Goal: Check status: Check status

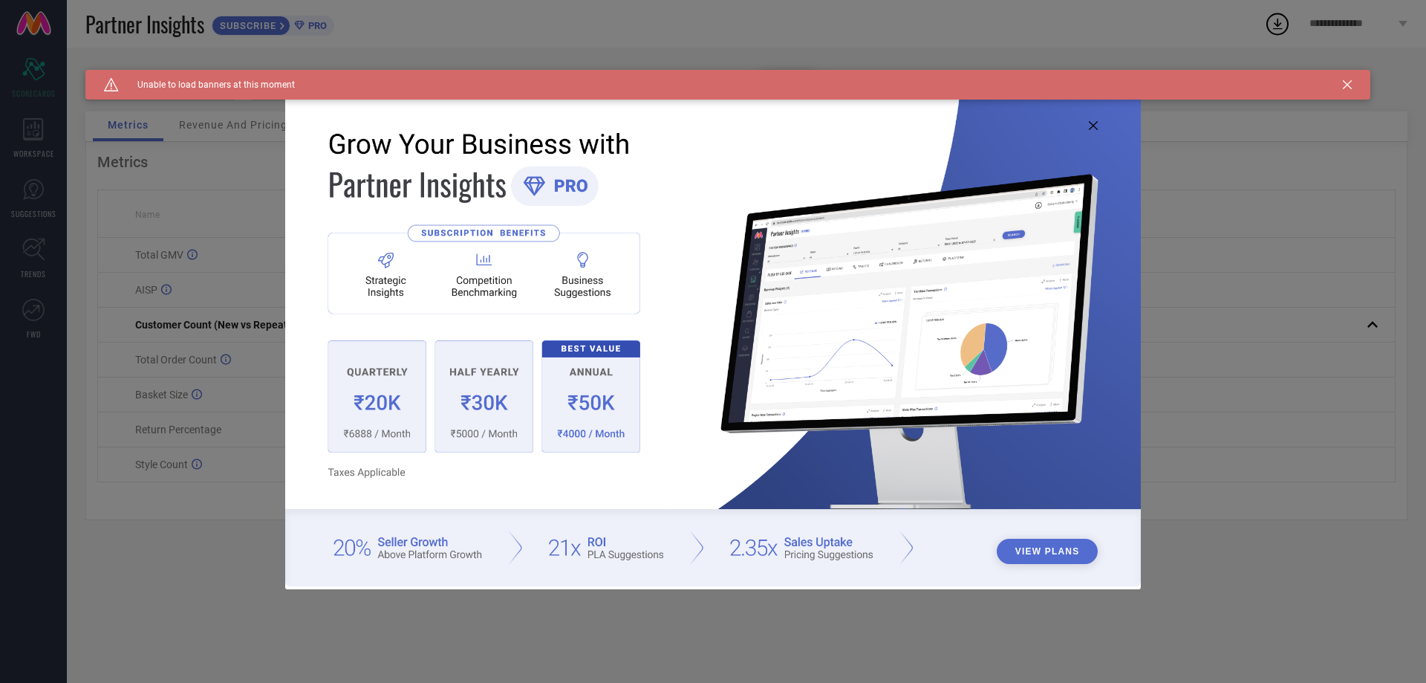
click at [1092, 126] on icon at bounding box center [1093, 125] width 9 height 9
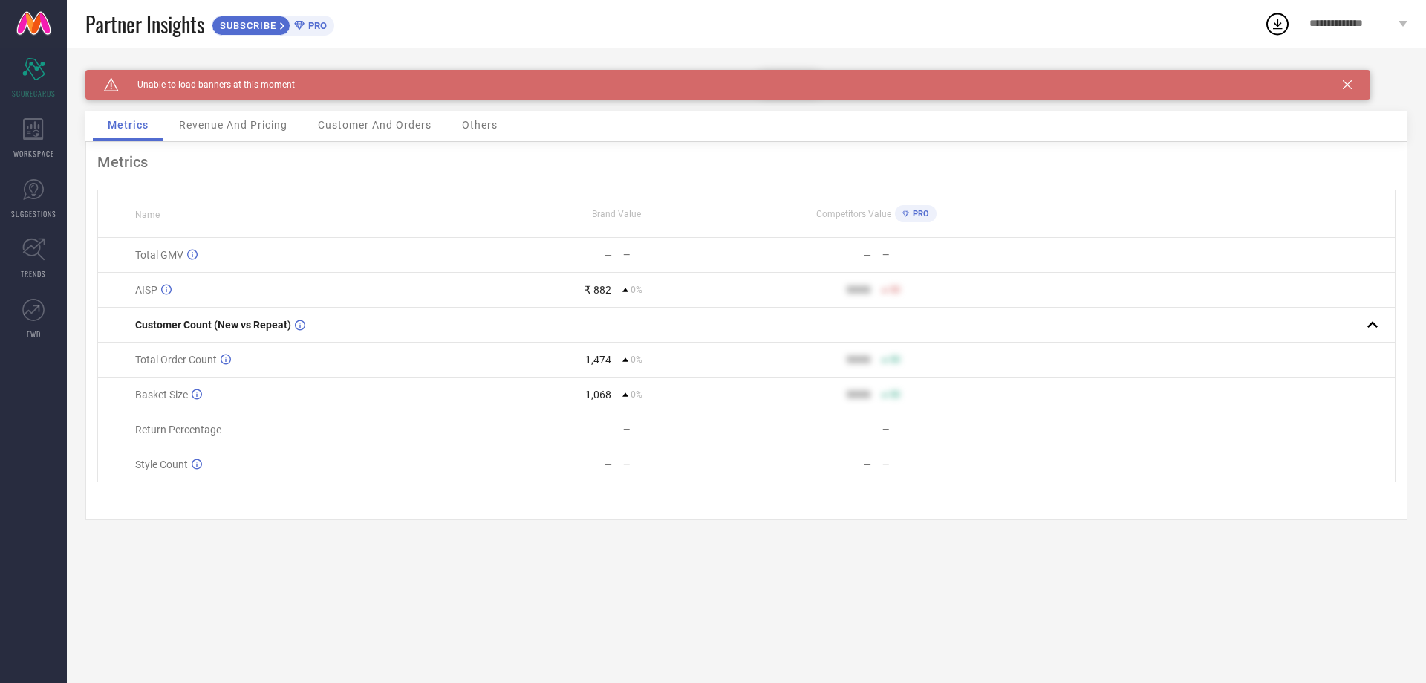
click at [1345, 84] on icon at bounding box center [1347, 84] width 9 height 9
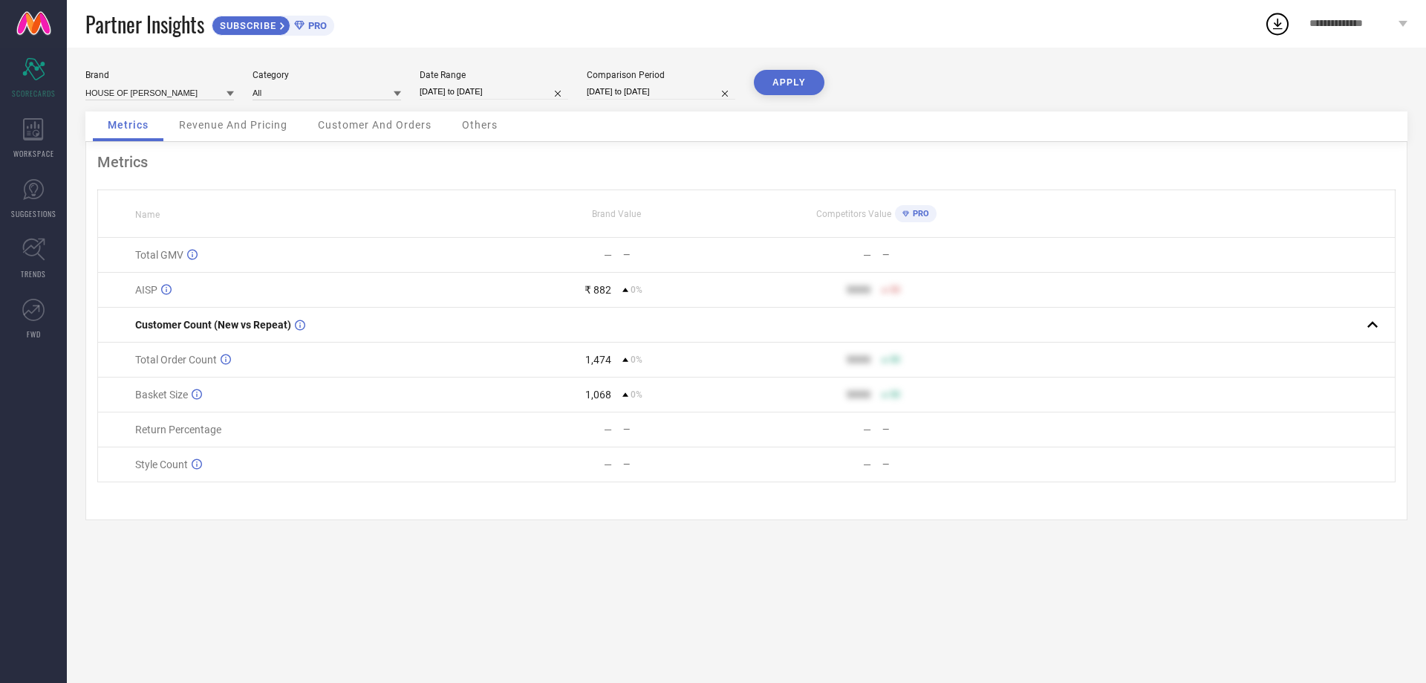
select select "9"
select select "2025"
select select "10"
select select "2025"
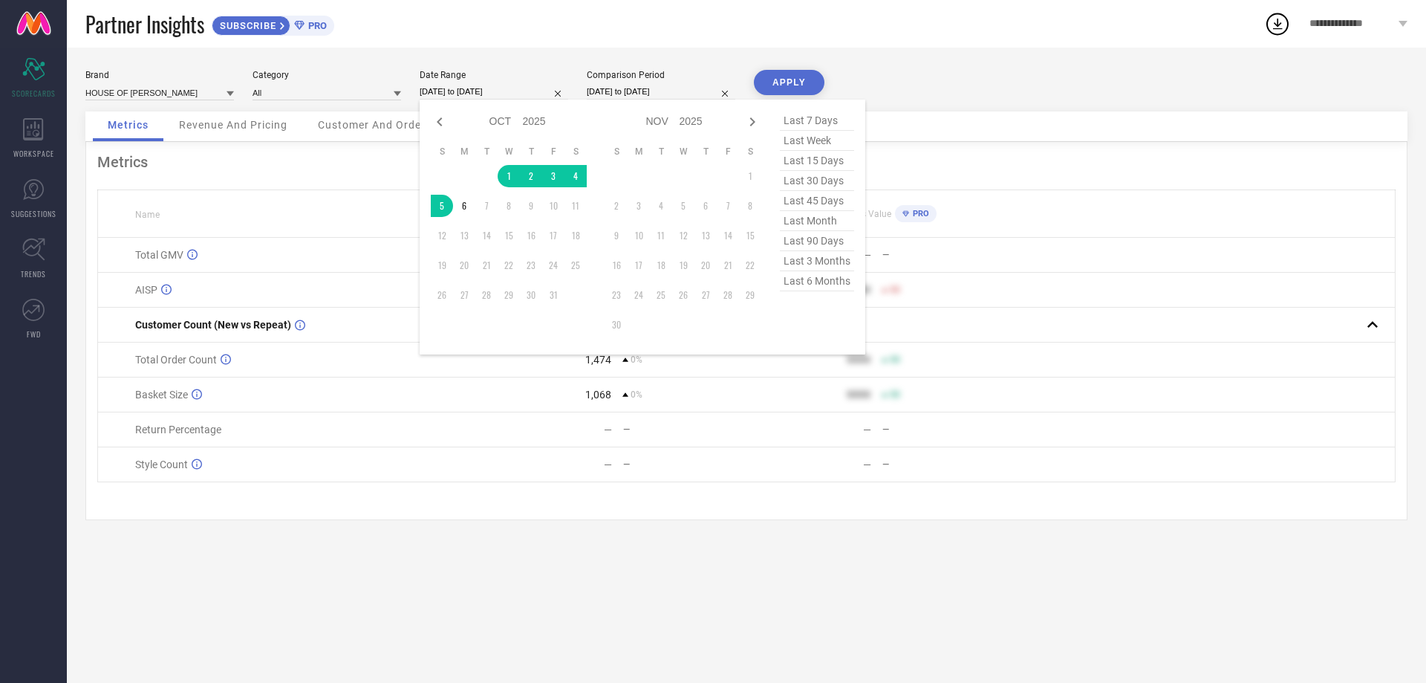
click at [479, 88] on input "[DATE] to [DATE]" at bounding box center [494, 92] width 149 height 16
click at [507, 171] on td "1" at bounding box center [509, 176] width 22 height 22
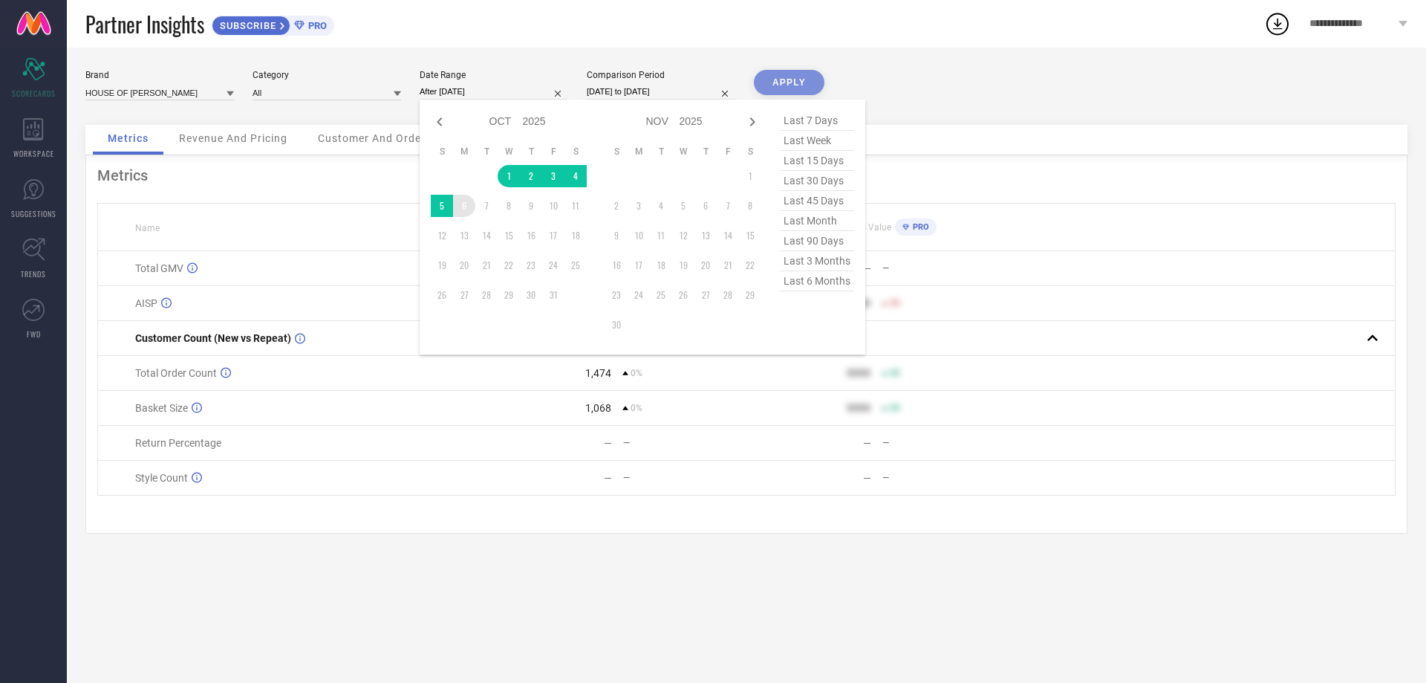
type input "[DATE] to [DATE]"
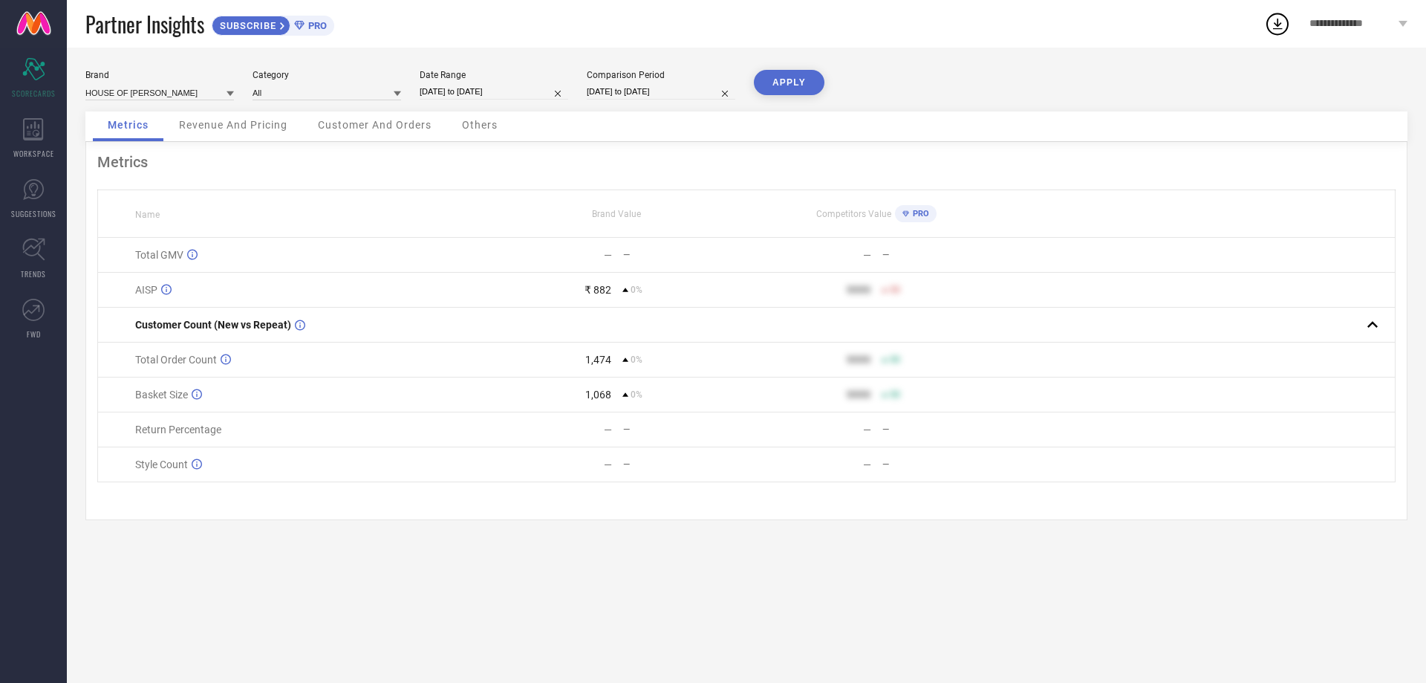
click at [618, 92] on input "[DATE] to [DATE]" at bounding box center [661, 92] width 149 height 16
select select "9"
select select "2025"
select select "10"
select select "2025"
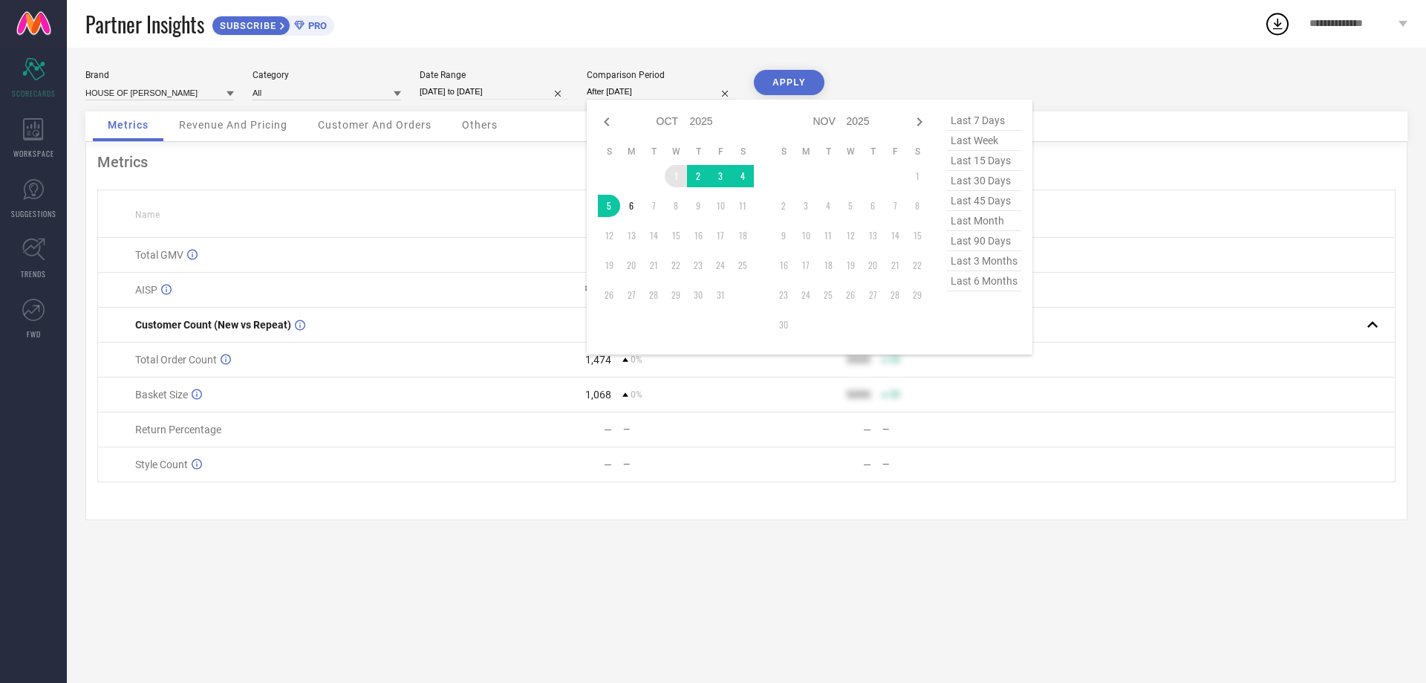
click at [672, 171] on td "1" at bounding box center [676, 176] width 22 height 22
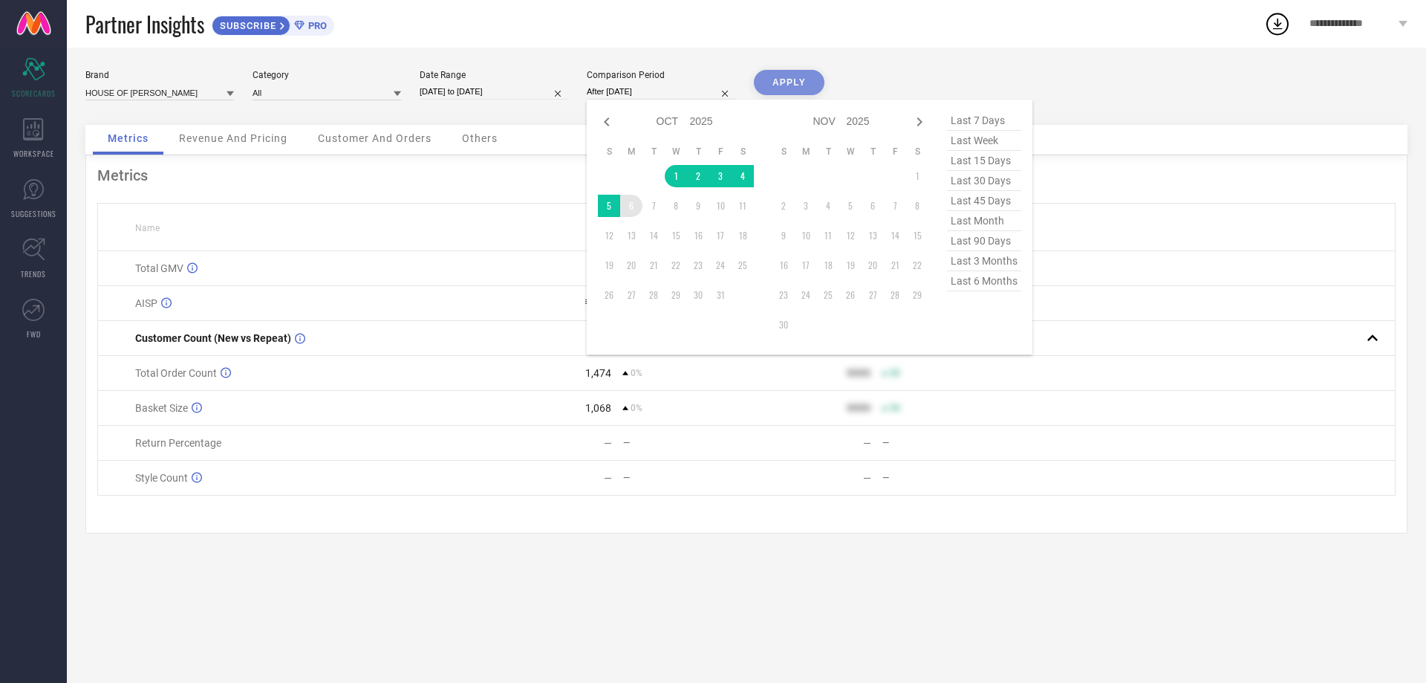
type input "[DATE] to [DATE]"
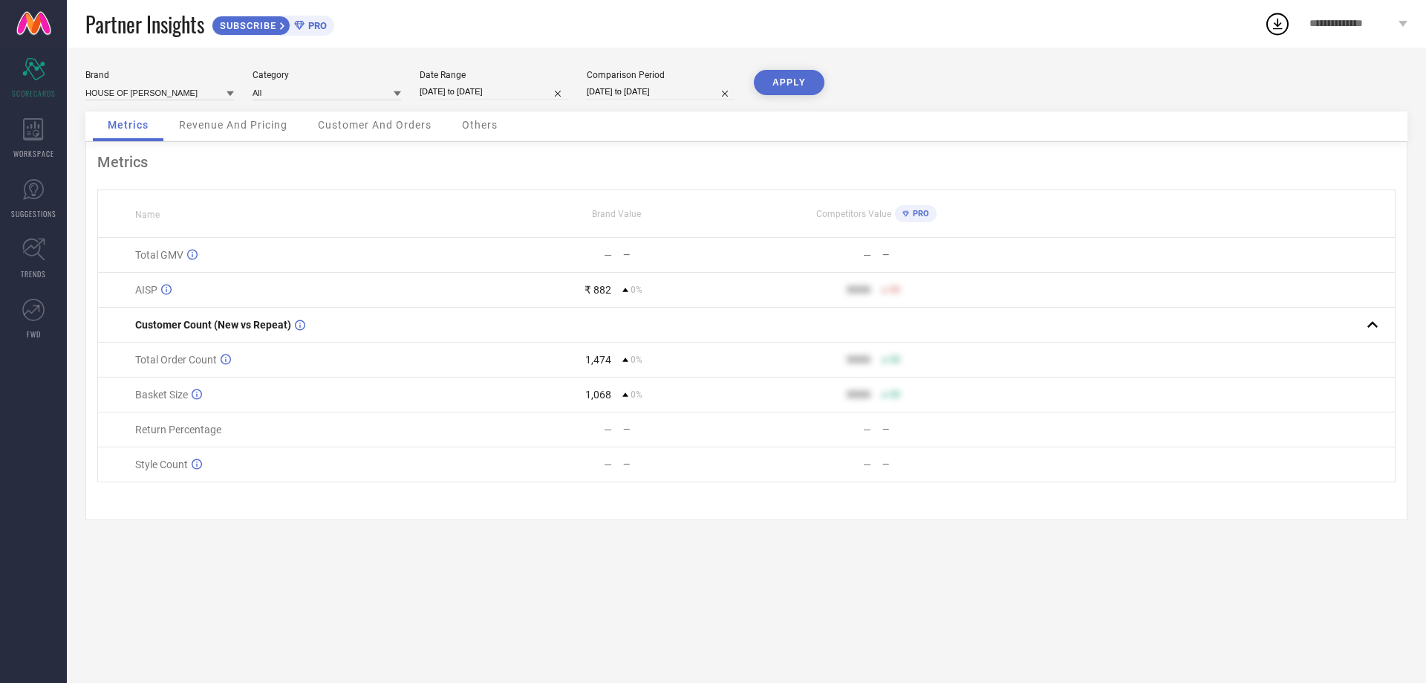
click at [789, 82] on button "APPLY" at bounding box center [789, 82] width 71 height 25
